Goal: Task Accomplishment & Management: Complete application form

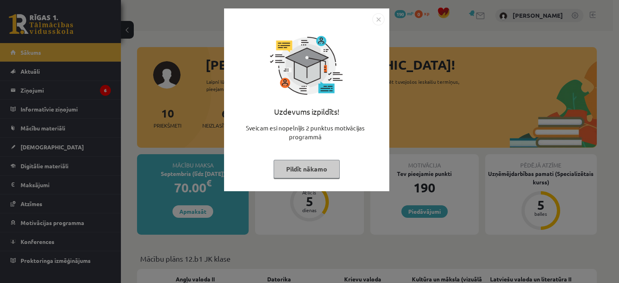
click at [376, 19] on img "Close" at bounding box center [379, 19] width 12 height 12
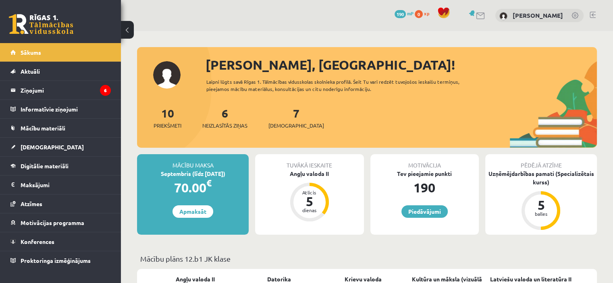
click at [298, 178] on div "Tuvākā ieskaite Angļu valoda II Atlicis 5 dienas" at bounding box center [309, 194] width 108 height 81
click at [316, 209] on div "dienas" at bounding box center [310, 210] width 24 height 5
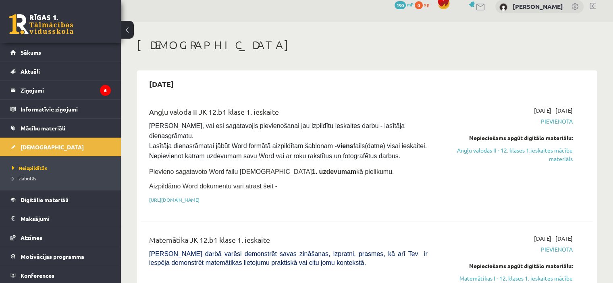
scroll to position [8, 0]
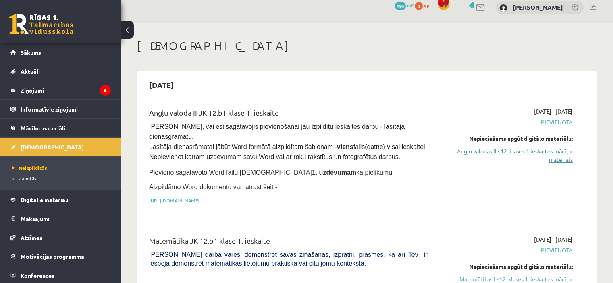
click at [533, 151] on link "Angļu valodas II - 12. klases 1.ieskaites mācību materiāls" at bounding box center [506, 155] width 133 height 17
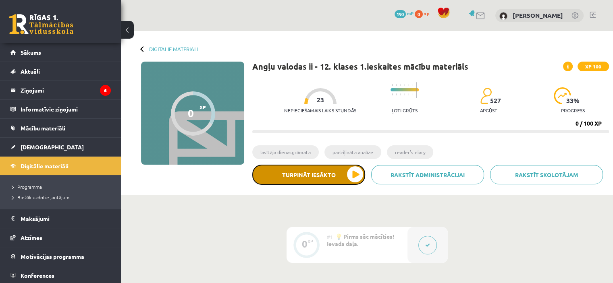
click at [353, 175] on button "Turpināt iesākto" at bounding box center [308, 175] width 113 height 20
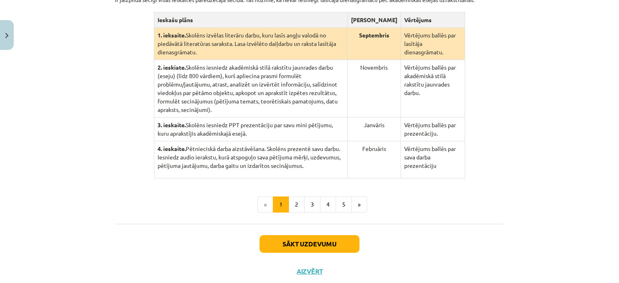
scroll to position [209, 0]
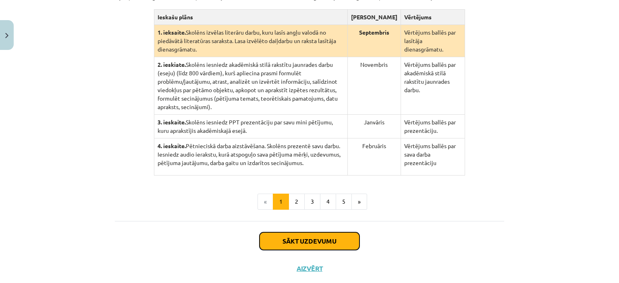
click at [321, 233] on button "Sākt uzdevumu" at bounding box center [310, 242] width 100 height 18
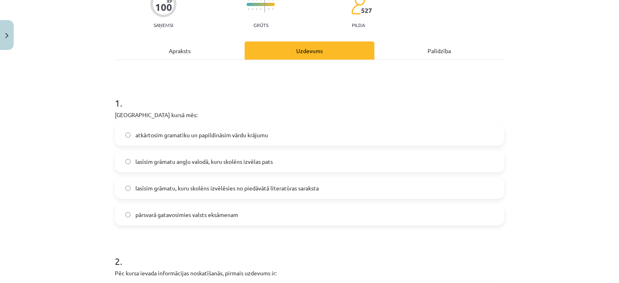
scroll to position [90, 0]
click at [229, 188] on span "lasīsim grāmatu, kuru skolēns izvēlēsies no piedāvātā literatūras saraksta" at bounding box center [226, 188] width 183 height 8
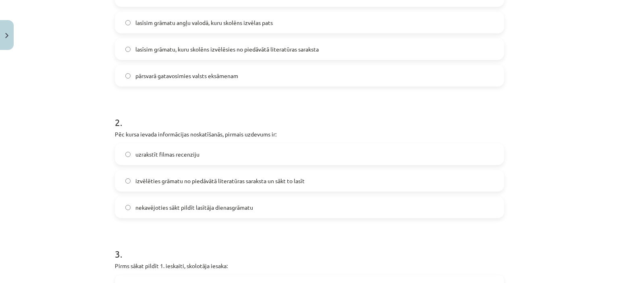
scroll to position [229, 0]
click at [227, 180] on span "izvēlēties grāmatu no piedāvātā literatūras saraksta un sākt to lasīt" at bounding box center [219, 181] width 169 height 8
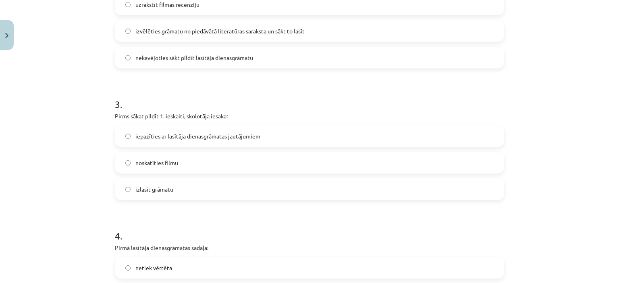
scroll to position [390, 0]
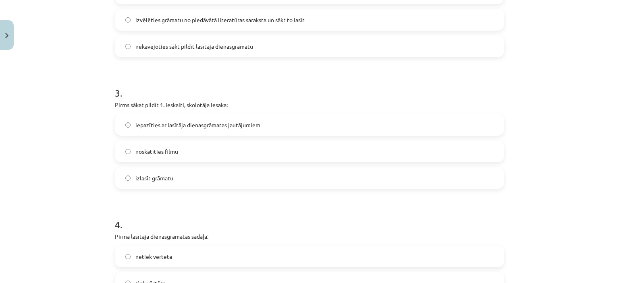
click at [244, 122] on span "iepazīties ar lasītāja dienasgrāmatas jautājumiem" at bounding box center [197, 125] width 125 height 8
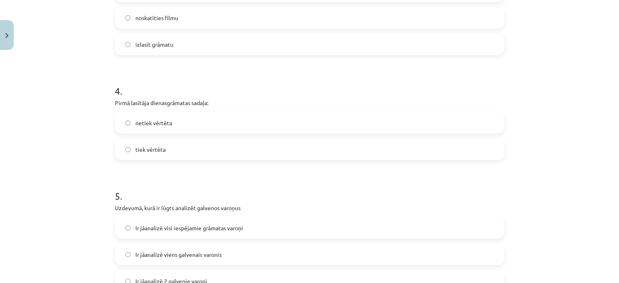
scroll to position [525, 0]
click at [167, 146] on label "tiek vērtēta" at bounding box center [310, 148] width 388 height 20
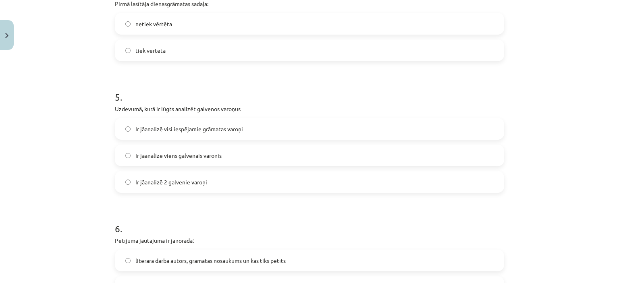
scroll to position [624, 0]
click at [196, 184] on span "Ir jāanalizē 2 galvenie varoņi" at bounding box center [171, 181] width 72 height 8
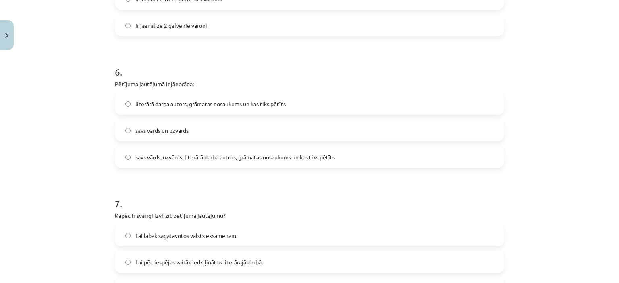
scroll to position [781, 0]
click at [193, 158] on span "savs vārds, uzvārds, literārā darba autors, grāmatas nosaukums un kas tiks pētī…" at bounding box center [235, 157] width 200 height 8
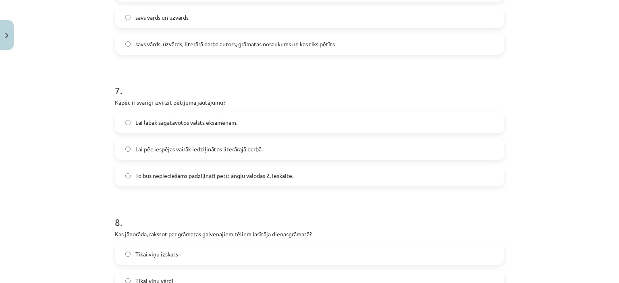
scroll to position [894, 0]
click at [215, 142] on label "Lai pēc iespējas vairāk iedziļinātos literārajā darbā." at bounding box center [310, 149] width 388 height 20
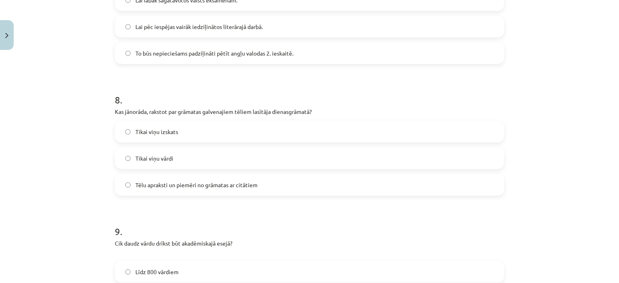
scroll to position [1017, 0]
click at [197, 182] on span "Tēlu apraksti un piemēri no grāmatas ar citātiem" at bounding box center [196, 184] width 122 height 8
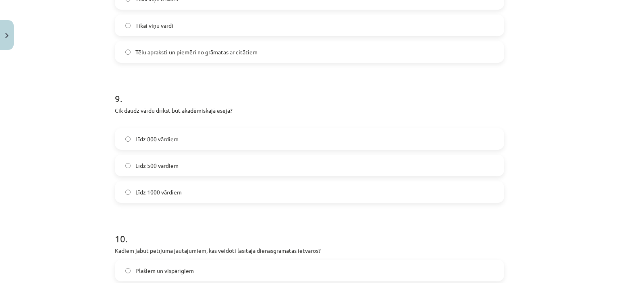
scroll to position [1150, 0]
click at [198, 183] on label "Līdz 1000 vārdiem" at bounding box center [310, 192] width 388 height 20
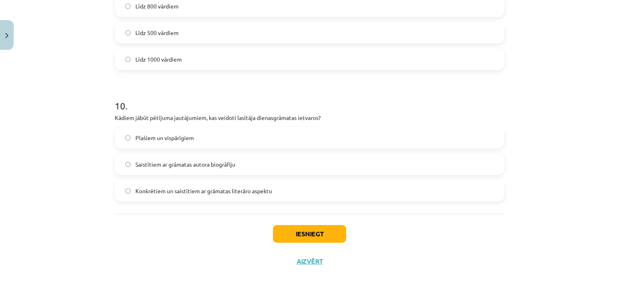
scroll to position [1282, 0]
click at [257, 186] on label "Konkrētiem un saistītiem ar grāmatas literāro aspektu" at bounding box center [310, 191] width 388 height 20
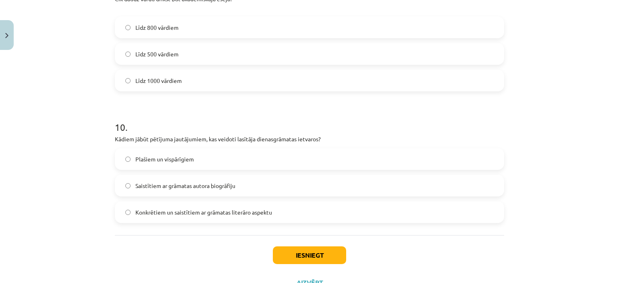
scroll to position [1294, 0]
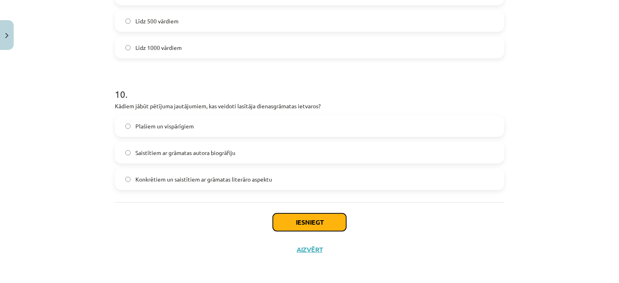
click at [318, 219] on button "Iesniegt" at bounding box center [309, 223] width 73 height 18
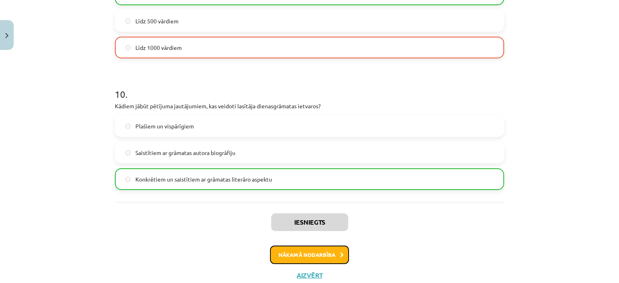
click at [335, 251] on button "Nākamā nodarbība" at bounding box center [309, 255] width 79 height 19
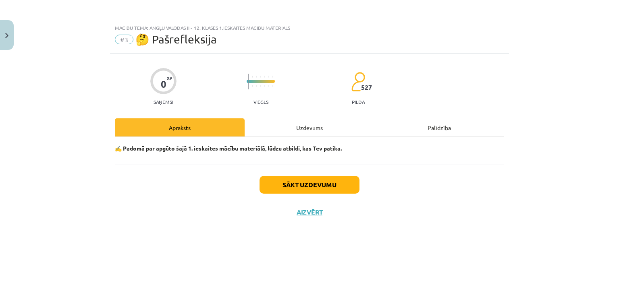
click at [284, 156] on div "✍️ Padomā par apgūto šajā 1. ieskaites mācību materiālā, lūdzu atbildi, kas Tev…" at bounding box center [310, 151] width 390 height 28
click at [337, 148] on strong "✍️ Padomā par apgūto šajā 1. ieskaites mācību materiālā, lūdzu atbildi, kas Tev…" at bounding box center [228, 148] width 227 height 7
click at [198, 122] on div "Apraksts" at bounding box center [180, 128] width 130 height 18
click at [181, 122] on div "Apraksts" at bounding box center [180, 128] width 130 height 18
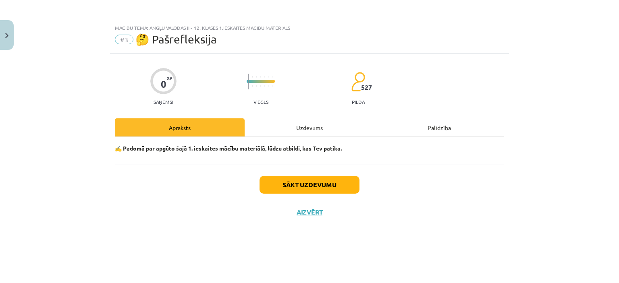
click at [181, 122] on div "Apraksts" at bounding box center [180, 128] width 130 height 18
click at [329, 183] on button "Sākt uzdevumu" at bounding box center [310, 185] width 100 height 18
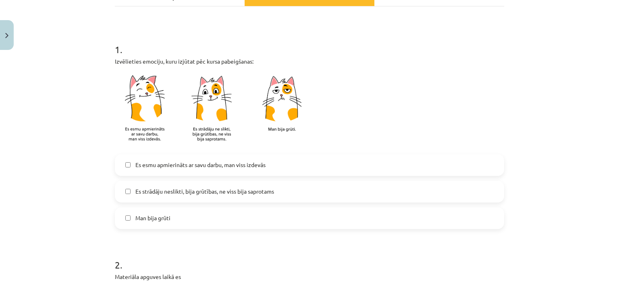
scroll to position [131, 0]
click at [187, 190] on span "Es strādāju neslikti, bija grūtības, ne viss bija saprotams" at bounding box center [204, 192] width 139 height 8
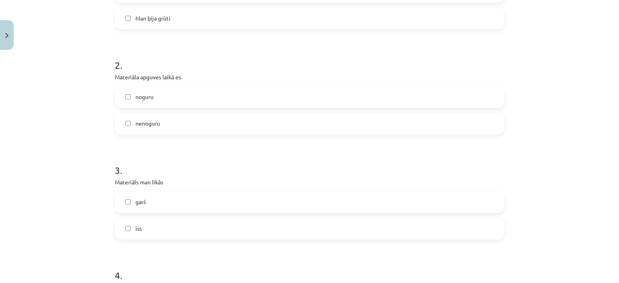
scroll to position [331, 0]
click at [204, 118] on label "nenoguru" at bounding box center [310, 124] width 388 height 20
click at [186, 117] on label "nenoguru" at bounding box center [310, 124] width 388 height 20
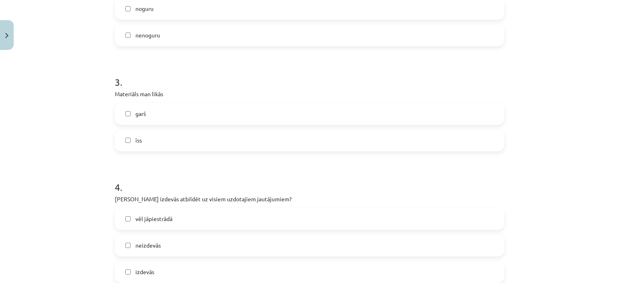
scroll to position [453, 0]
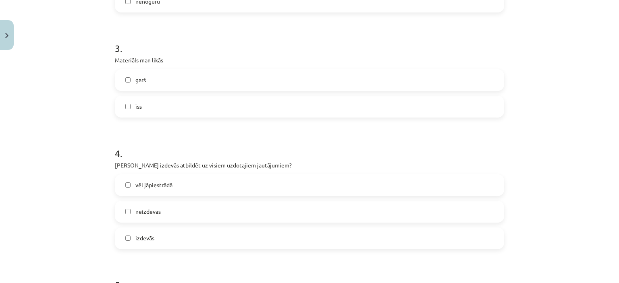
click at [171, 108] on label "īss" at bounding box center [310, 107] width 388 height 20
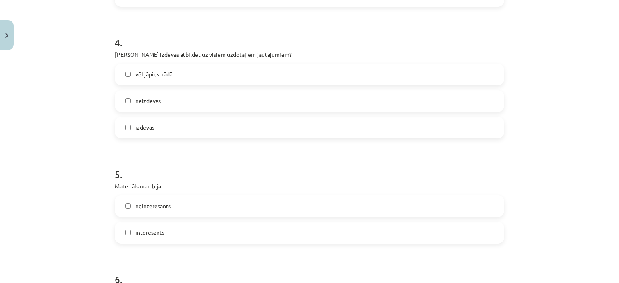
scroll to position [568, 0]
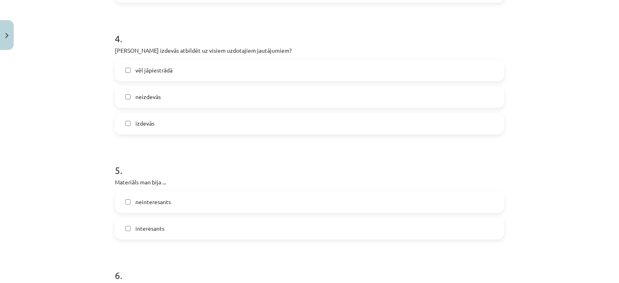
click at [173, 72] on label "vēl jāpiestrādā" at bounding box center [310, 70] width 388 height 20
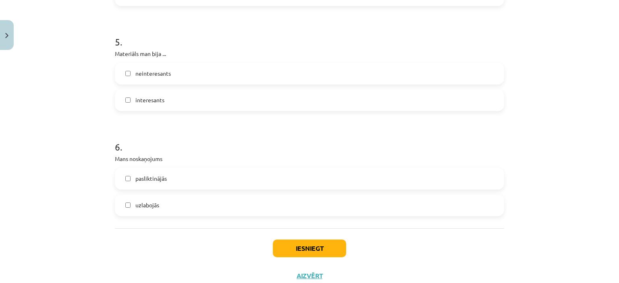
scroll to position [696, 0]
click at [157, 99] on span "interesants" at bounding box center [149, 100] width 29 height 8
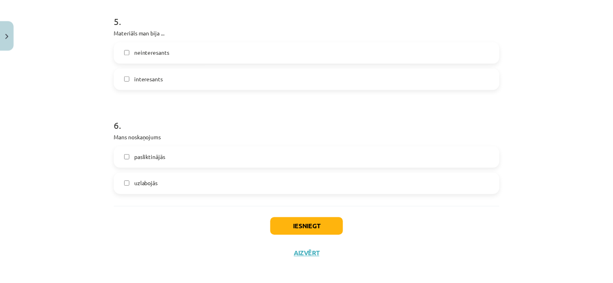
scroll to position [723, 0]
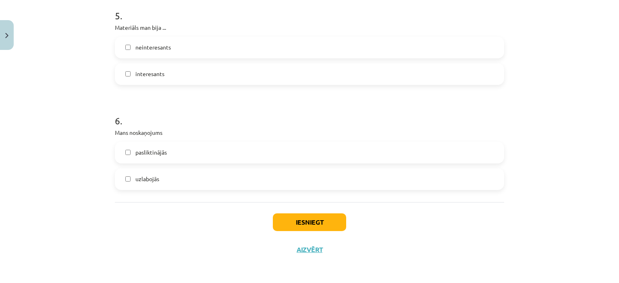
click at [180, 179] on label "uzlabojās" at bounding box center [310, 179] width 388 height 20
click at [318, 220] on button "Iesniegt" at bounding box center [309, 223] width 73 height 18
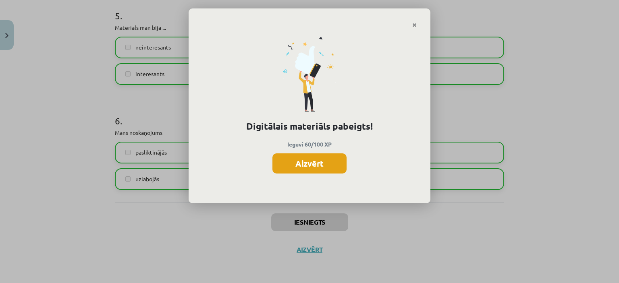
click at [316, 156] on button "Aizvērt" at bounding box center [310, 164] width 74 height 20
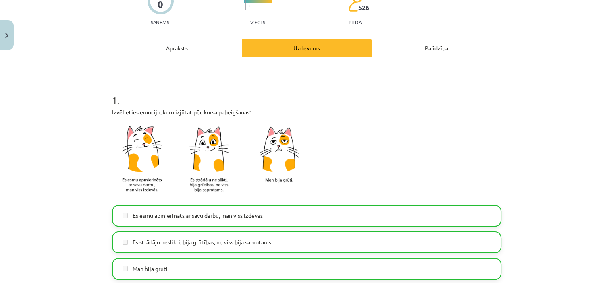
scroll to position [0, 0]
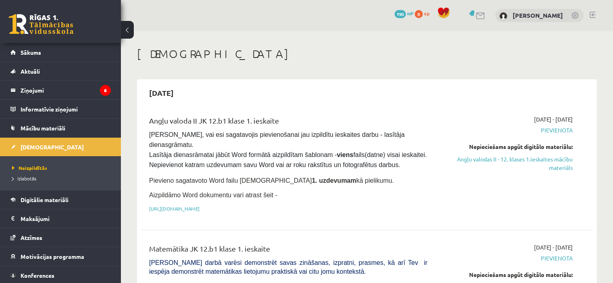
scroll to position [8, 0]
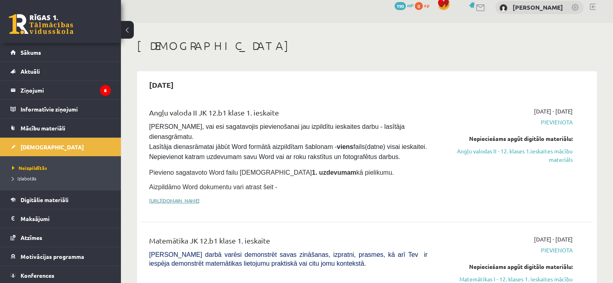
click at [200, 198] on link "https://drive.google.com/drive/folders/1IHE_ip15KOAbO2Se1NDGwZ2e__vlzPUf?usp=sh…" at bounding box center [174, 201] width 50 height 6
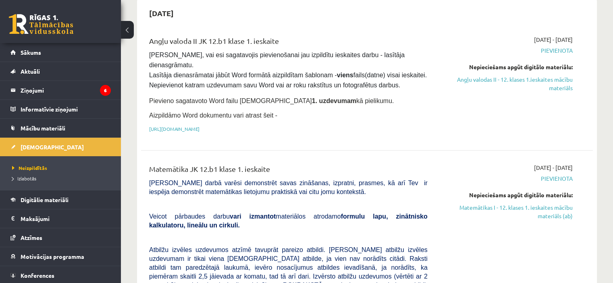
scroll to position [0, 0]
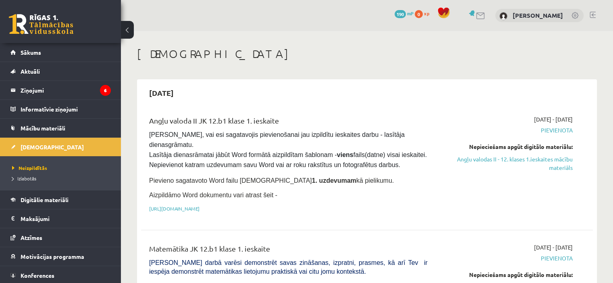
click at [560, 130] on span "Pievienota" at bounding box center [506, 130] width 133 height 8
click at [544, 159] on link "Angļu valodas II - 12. klases 1.ieskaites mācību materiāls" at bounding box center [506, 163] width 133 height 17
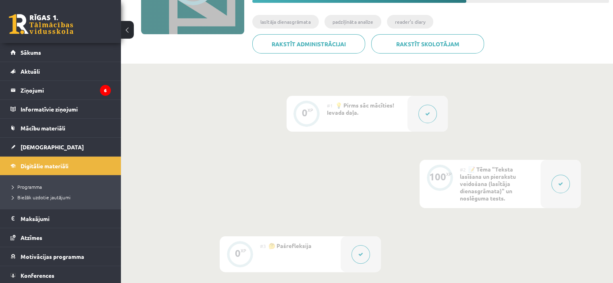
scroll to position [130, 0]
click at [418, 173] on div "0 XP #1 💡 Pirms sāc mācīties! Ievada daļa. 100 XP #2 📝 Tēma "Teksta lasīšana un…" at bounding box center [367, 184] width 428 height 177
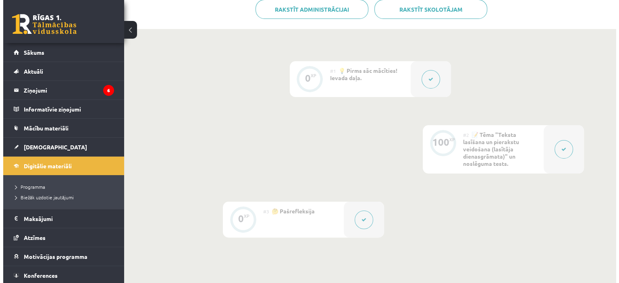
scroll to position [166, 0]
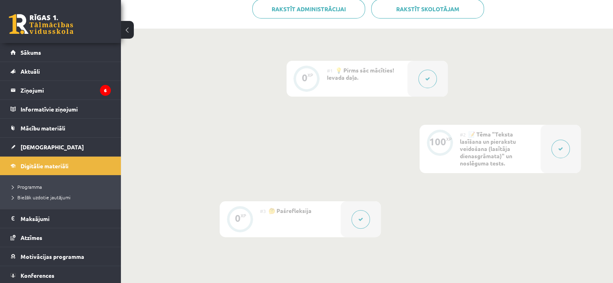
click at [561, 142] on button at bounding box center [561, 149] width 19 height 19
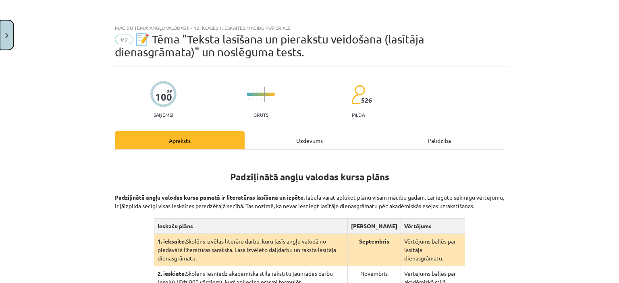
click at [0, 29] on button "Close" at bounding box center [7, 35] width 14 height 30
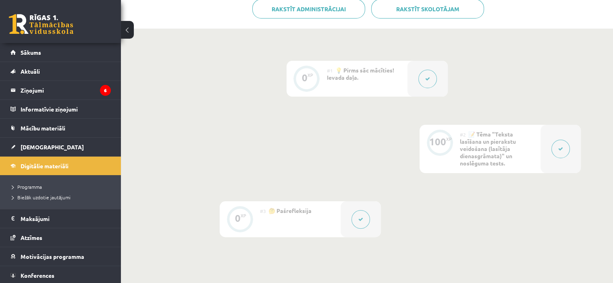
click at [430, 73] on button at bounding box center [428, 79] width 19 height 19
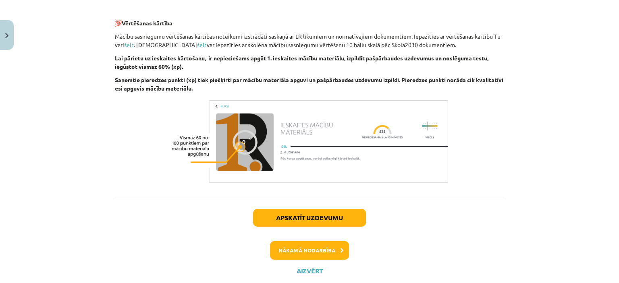
scroll to position [570, 0]
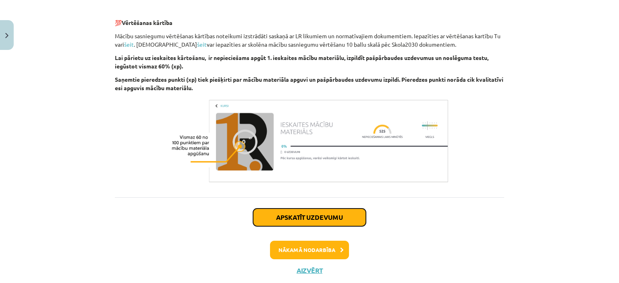
click at [343, 213] on button "Apskatīt uzdevumu" at bounding box center [309, 218] width 113 height 18
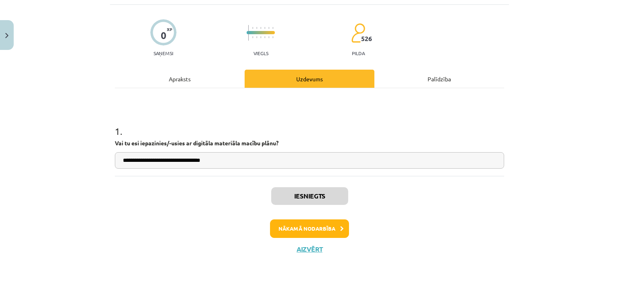
scroll to position [20, 0]
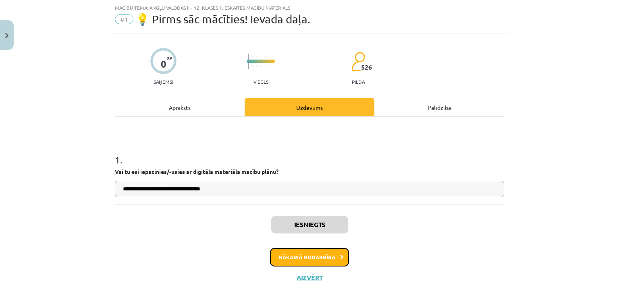
click at [326, 254] on button "Nākamā nodarbība" at bounding box center [309, 257] width 79 height 19
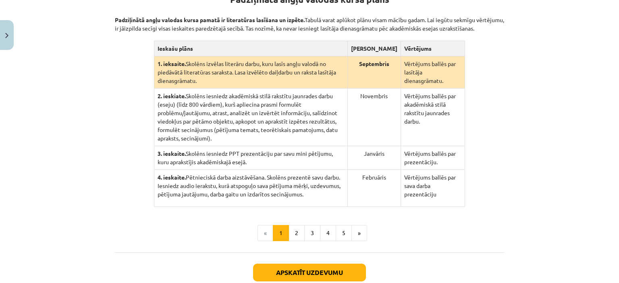
scroll to position [239, 0]
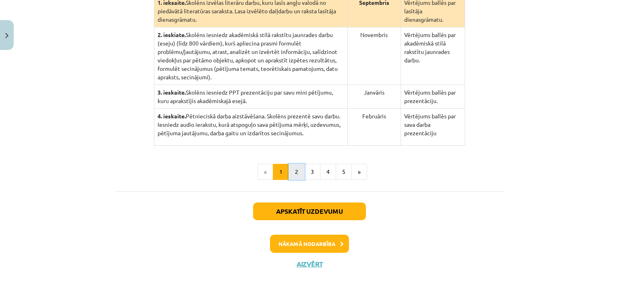
click at [297, 164] on button "2" at bounding box center [297, 172] width 16 height 16
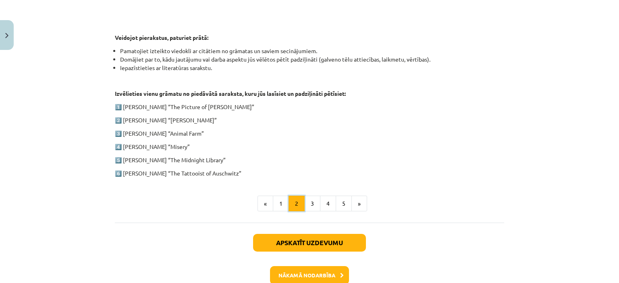
scroll to position [392, 0]
click at [307, 198] on button "3" at bounding box center [312, 204] width 16 height 16
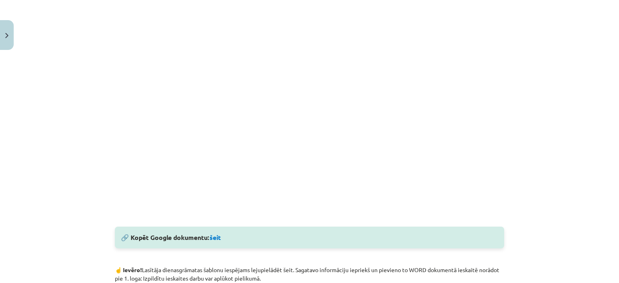
scroll to position [252, 0]
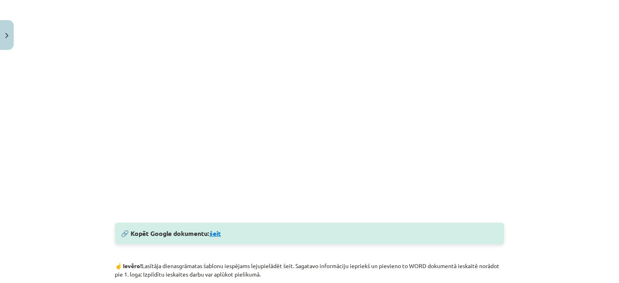
click at [214, 230] on link "šeit" at bounding box center [215, 233] width 11 height 8
